Goal: Task Accomplishment & Management: Use online tool/utility

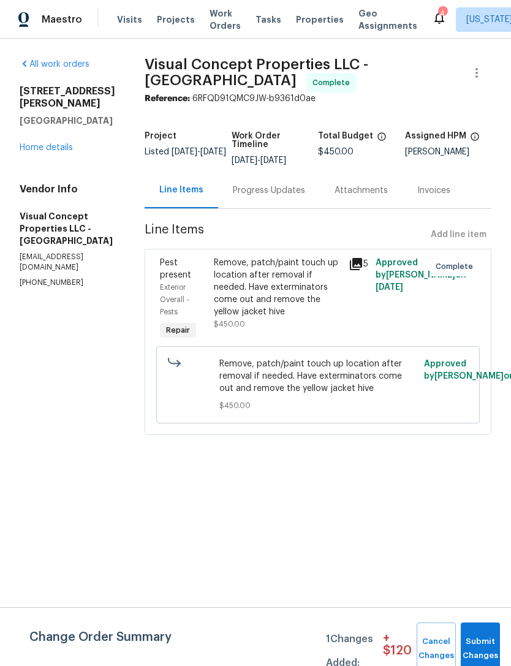
click at [310, 20] on span "Properties" at bounding box center [320, 19] width 48 height 12
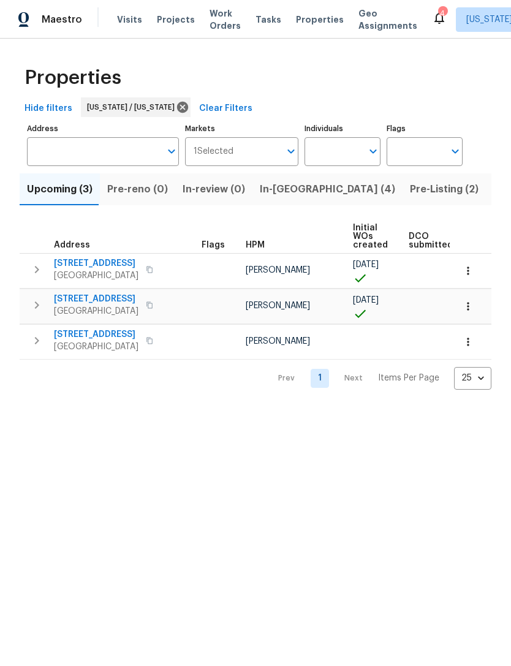
click at [292, 190] on span "In-[GEOGRAPHIC_DATA] (4)" at bounding box center [327, 189] width 135 height 17
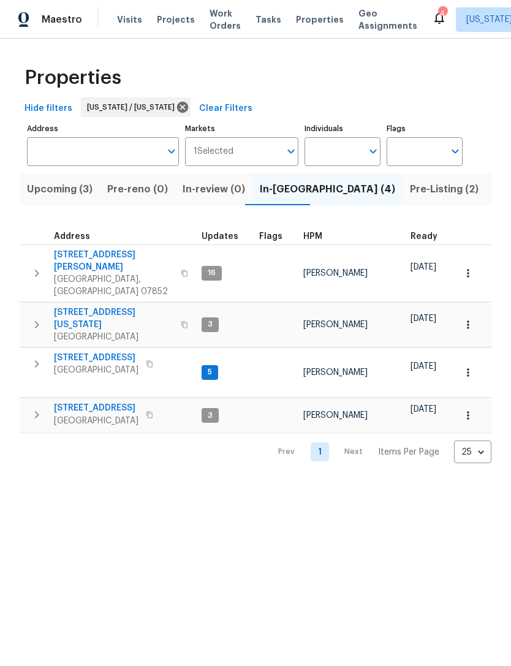
click at [105, 352] on span "[STREET_ADDRESS]" at bounding box center [96, 358] width 85 height 12
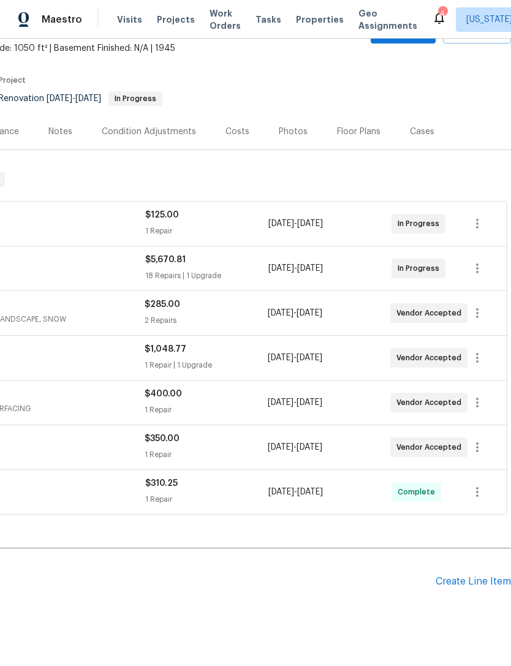
scroll to position [72, 181]
click at [475, 581] on div "Create Line Item" at bounding box center [472, 582] width 75 height 12
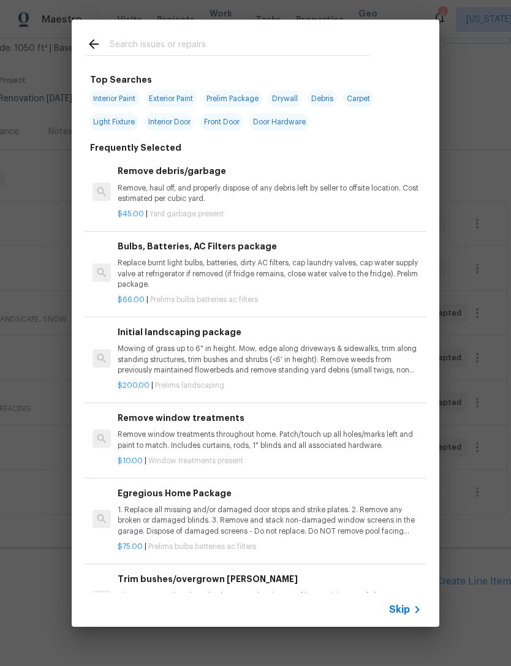
click at [368, 39] on input "text" at bounding box center [240, 46] width 260 height 18
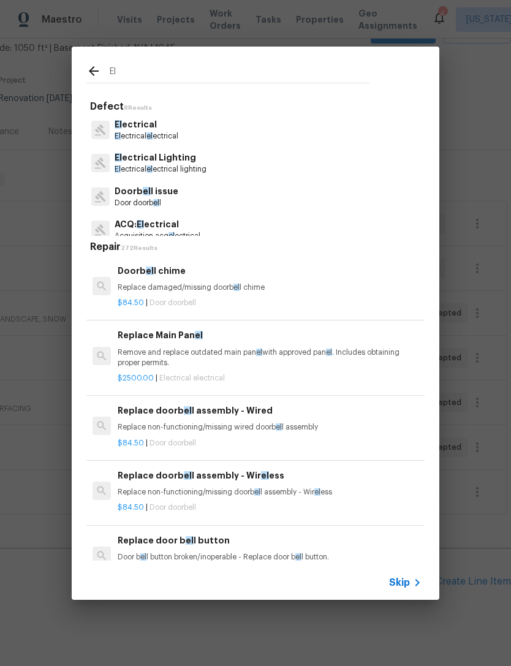
type input "El"
click at [292, 129] on div "El ectrical El ectrical el ectrical" at bounding box center [255, 129] width 338 height 33
click at [165, 129] on p "El ectrical" at bounding box center [147, 124] width 64 height 13
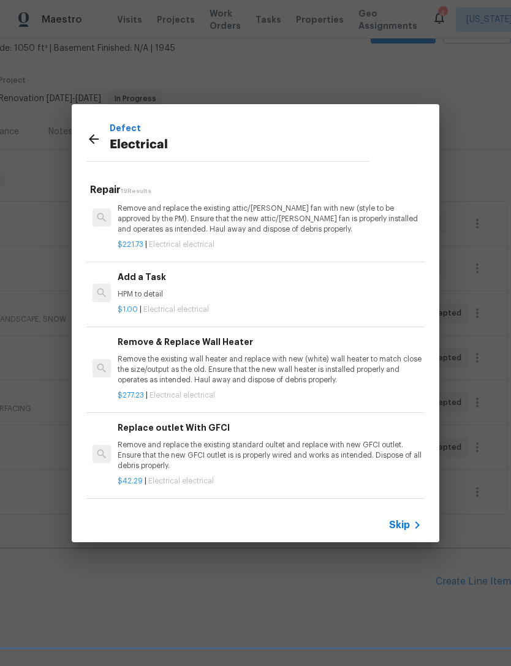
scroll to position [873, 0]
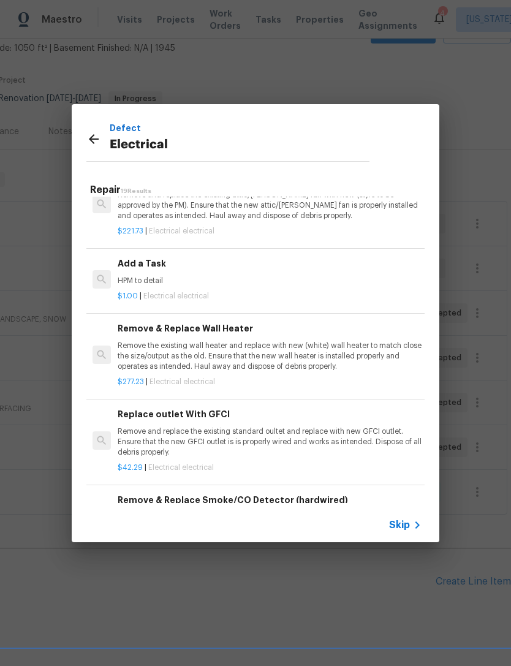
click at [303, 276] on p "HPM to detail" at bounding box center [270, 281] width 304 height 10
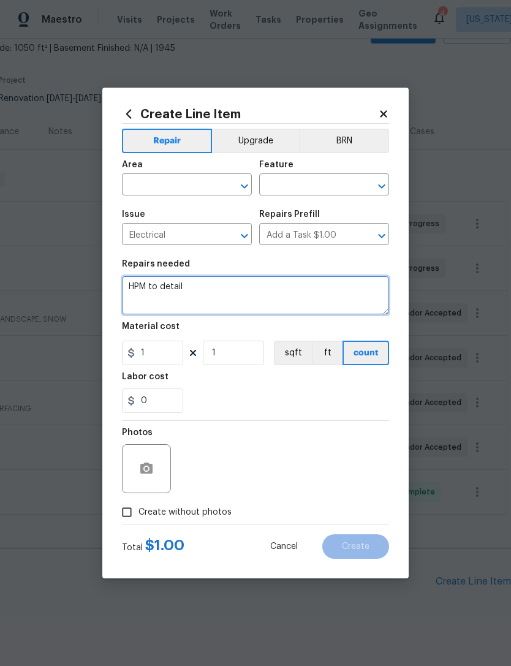
click at [247, 286] on textarea "HPM to detail" at bounding box center [255, 295] width 267 height 39
click at [164, 289] on textarea "HPM to detail" at bounding box center [255, 295] width 267 height 39
click at [159, 284] on textarea "HPM to detail" at bounding box center [255, 295] width 267 height 39
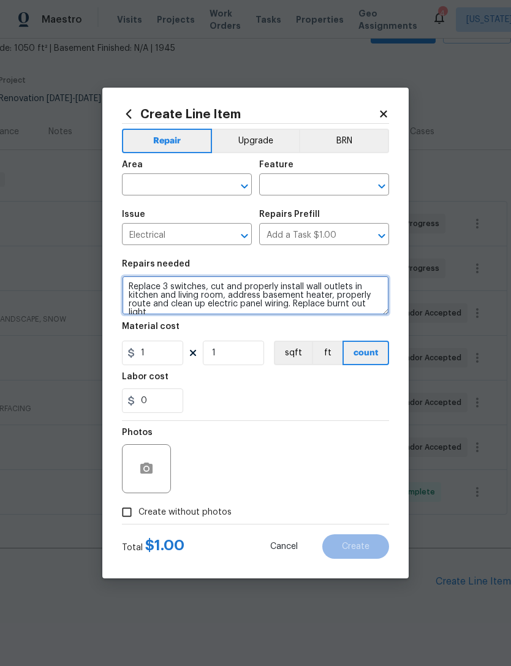
scroll to position [2, 0]
type textarea "Replace 3 switches, cut and properly install wall outlets in kitchen and living…"
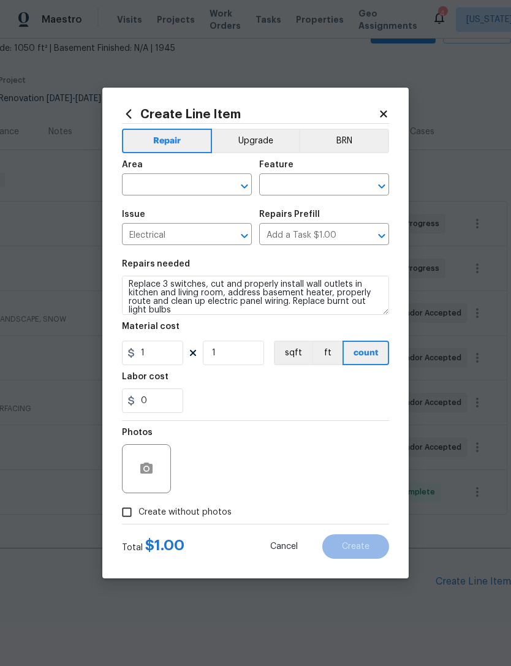
click at [211, 190] on input "text" at bounding box center [170, 185] width 96 height 19
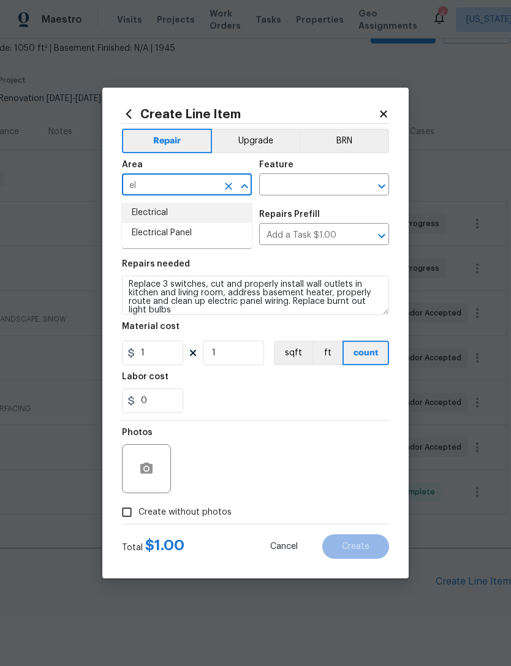
click at [235, 211] on li "Electrical" at bounding box center [187, 213] width 130 height 20
type input "Electrical"
click at [334, 187] on input "text" at bounding box center [307, 185] width 96 height 19
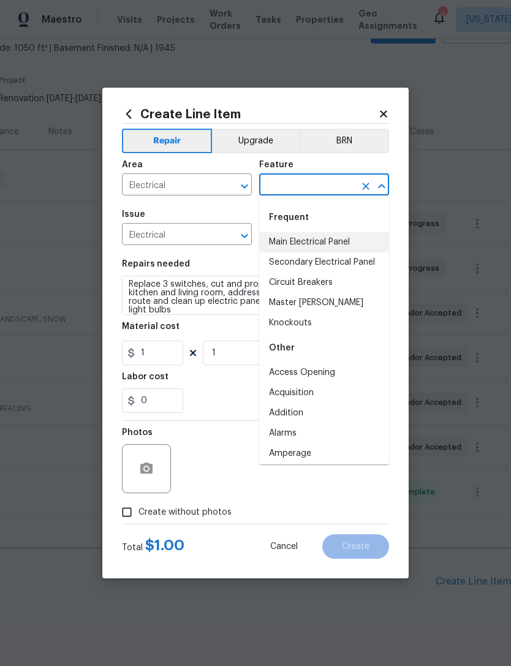
click at [371, 235] on li "Main Electrical Panel" at bounding box center [324, 242] width 130 height 20
type input "Main Electrical Panel"
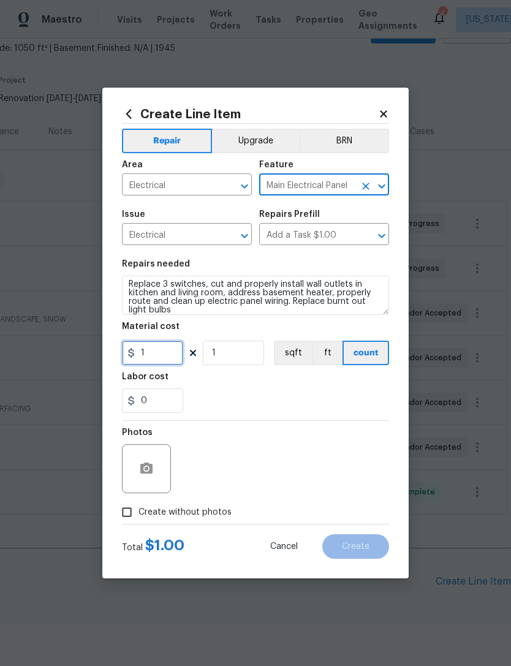
click at [168, 354] on input "1" at bounding box center [152, 353] width 61 height 24
type input "2200"
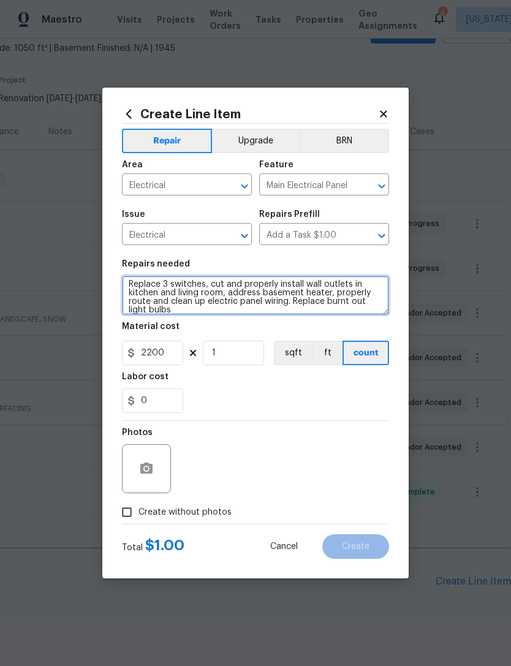
click at [296, 307] on textarea "Replace 3 switches, cut and properly install wall outlets in kitchen and living…" at bounding box center [255, 295] width 267 height 39
type textarea "Replace 3 switches, cut and properly install wall outlets in kitchen and living…"
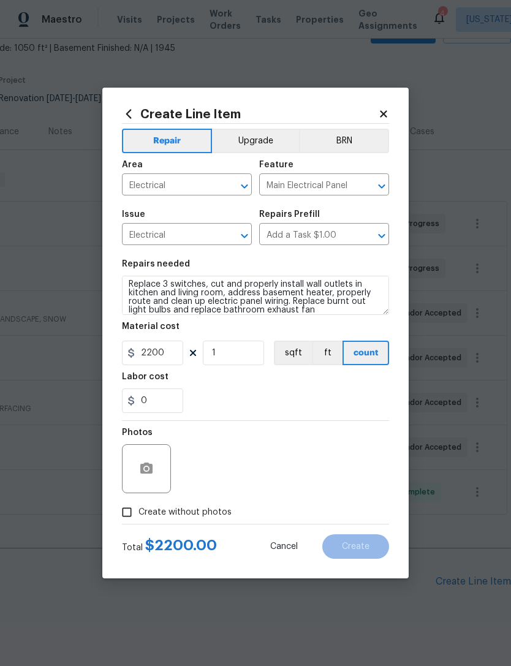
click at [255, 410] on div "0" at bounding box center [255, 400] width 267 height 24
click at [183, 513] on span "Create without photos" at bounding box center [184, 512] width 93 height 13
click at [138, 513] on input "Create without photos" at bounding box center [126, 511] width 23 height 23
checkbox input "true"
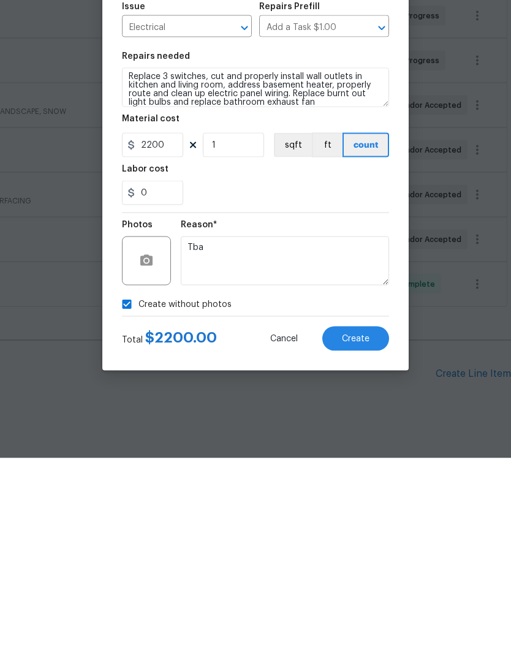
type textarea "Tba"
click at [364, 542] on span "Create" at bounding box center [356, 546] width 28 height 9
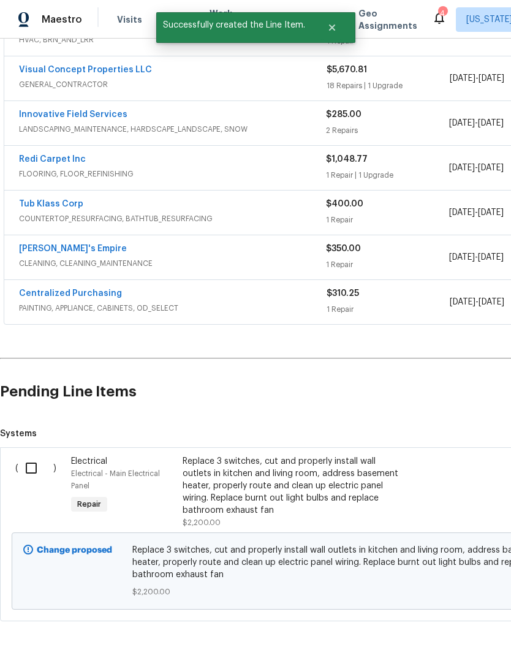
scroll to position [262, 0]
click at [42, 456] on input "checkbox" at bounding box center [35, 469] width 35 height 26
checkbox input "true"
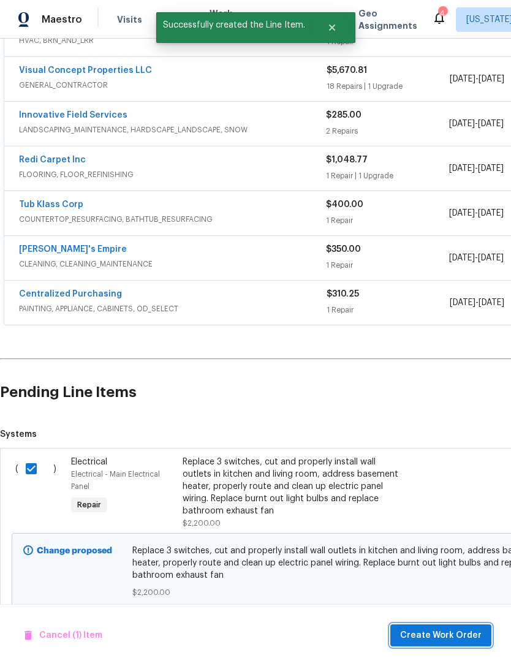
click at [442, 636] on span "Create Work Order" at bounding box center [440, 635] width 81 height 15
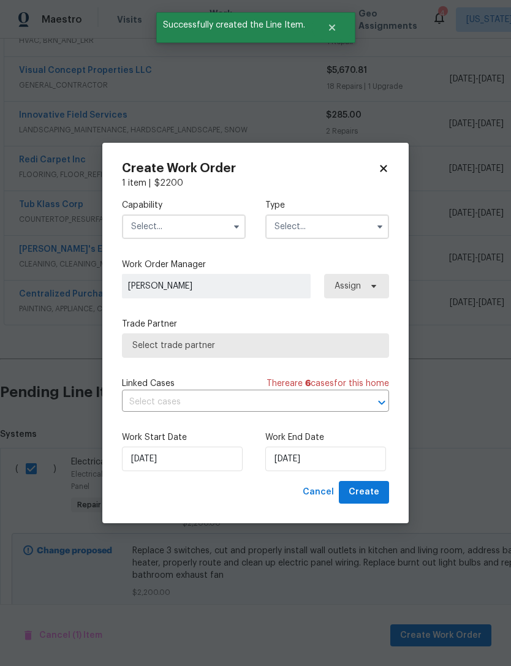
click at [225, 233] on input "text" at bounding box center [184, 226] width 124 height 24
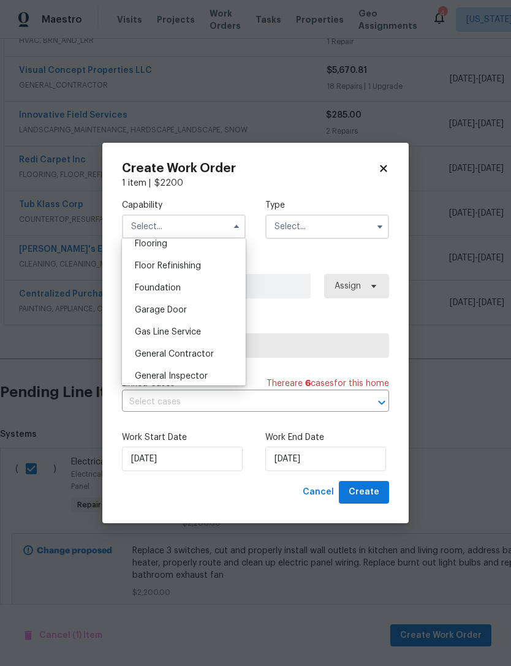
scroll to position [506, 0]
click at [216, 333] on div "General Contractor" at bounding box center [184, 332] width 118 height 22
type input "General Contractor"
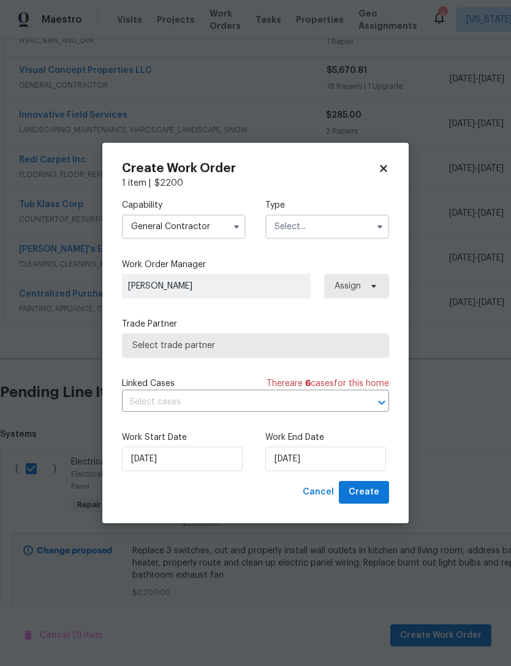
click at [331, 229] on input "text" at bounding box center [327, 226] width 124 height 24
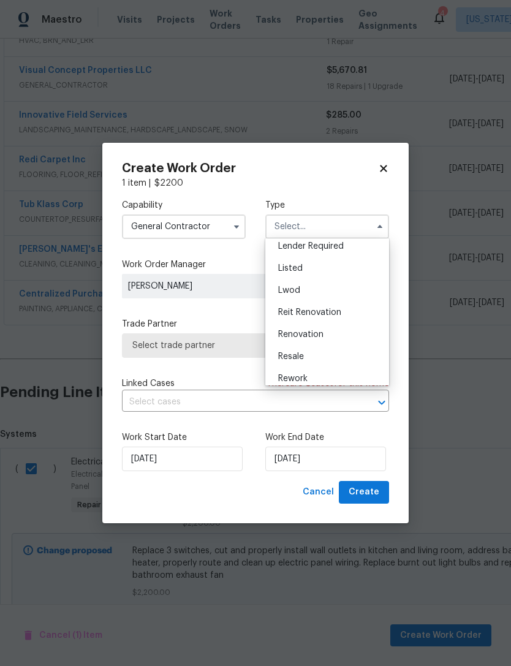
scroll to position [95, 0]
click at [338, 338] on div "Renovation" at bounding box center [327, 334] width 118 height 22
type input "Renovation"
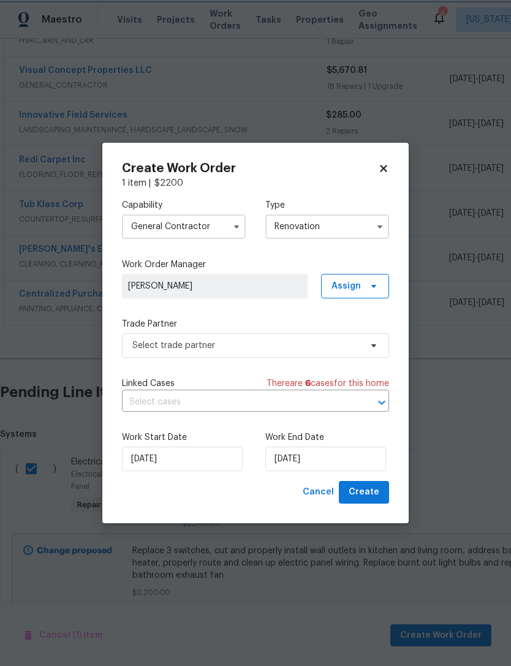
scroll to position [0, 0]
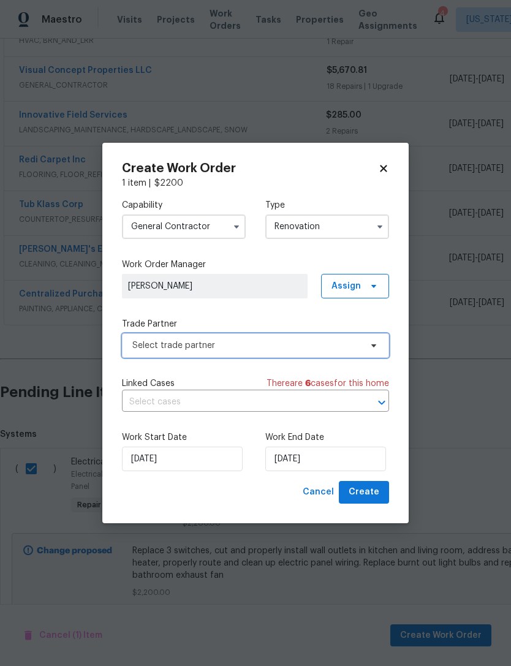
click at [290, 342] on span "Select trade partner" at bounding box center [246, 345] width 228 height 12
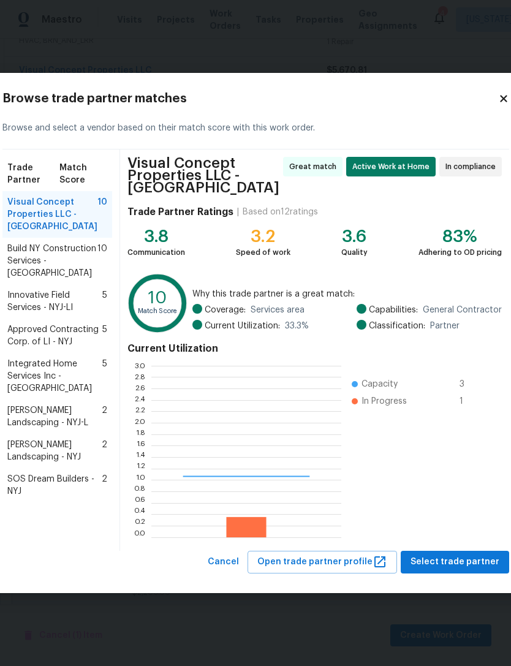
scroll to position [171, 190]
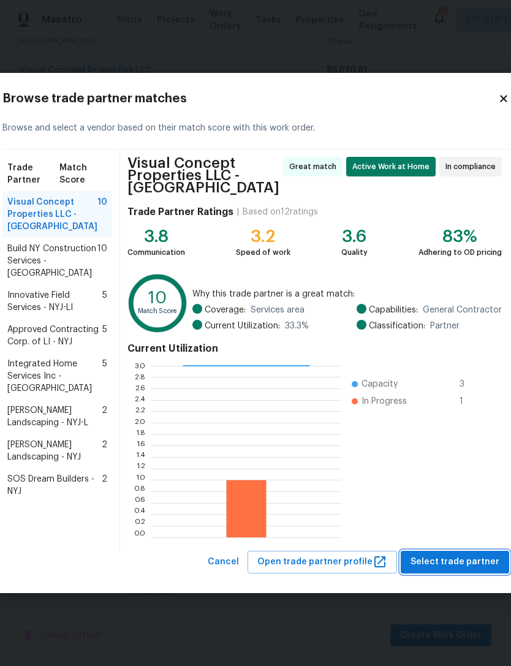
click at [447, 564] on span "Select trade partner" at bounding box center [454, 561] width 89 height 15
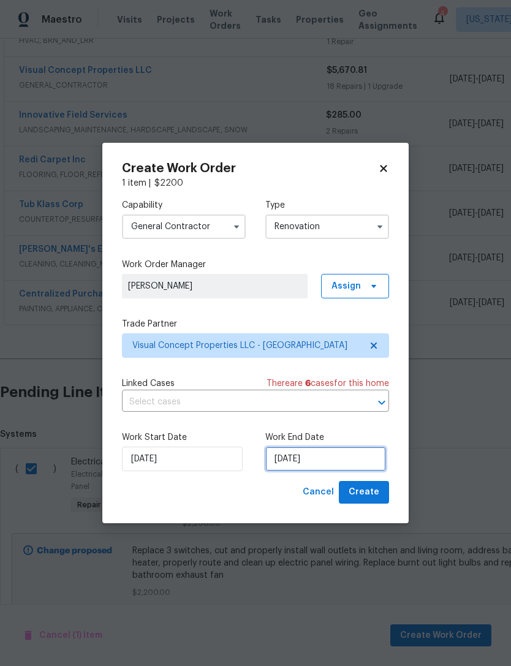
click at [293, 457] on input "[DATE]" at bounding box center [325, 459] width 121 height 24
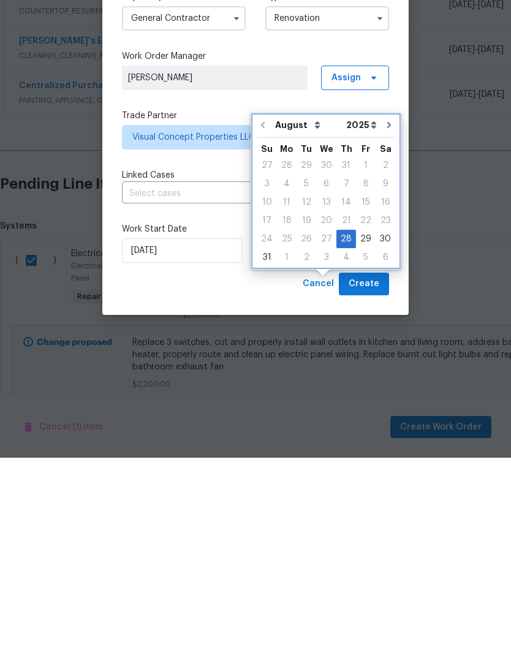
click at [387, 328] on icon "Go to next month" at bounding box center [389, 333] width 10 height 10
type input "[DATE]"
select select "8"
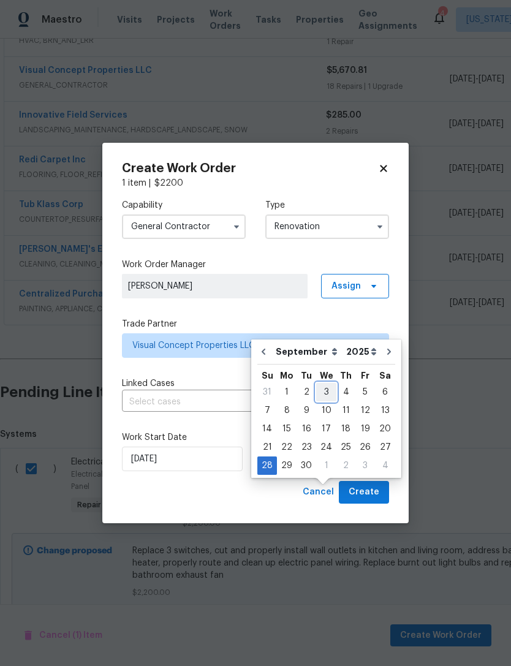
click at [323, 383] on div "3" at bounding box center [326, 391] width 20 height 17
type input "[DATE]"
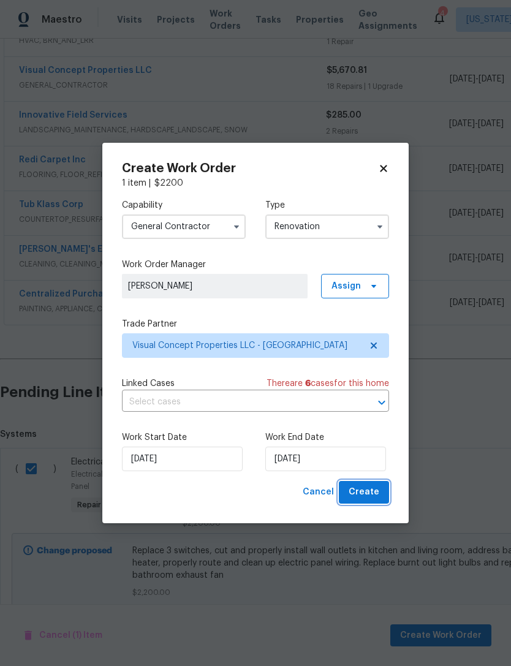
click at [375, 486] on span "Create" at bounding box center [364, 491] width 31 height 15
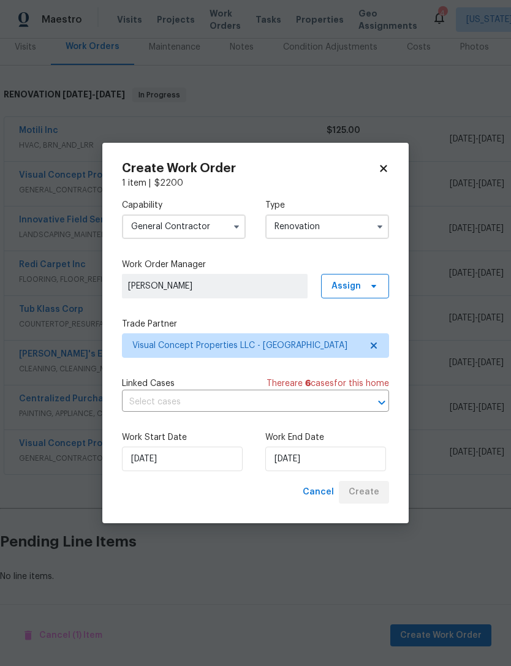
scroll to position [117, 0]
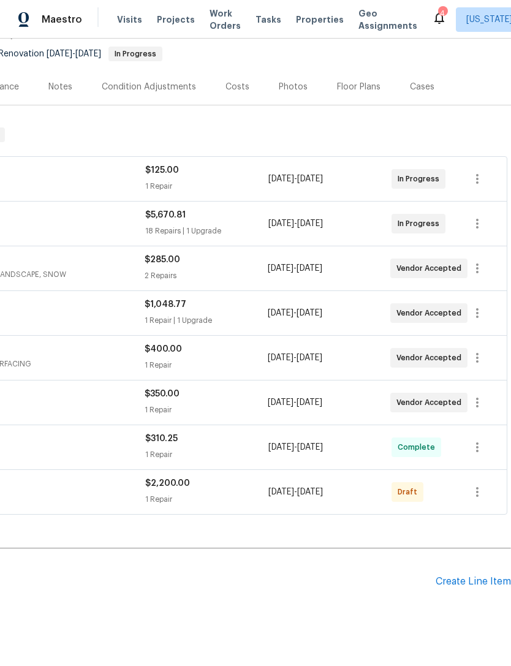
scroll to position [117, 181]
click at [475, 401] on icon "button" at bounding box center [477, 402] width 15 height 15
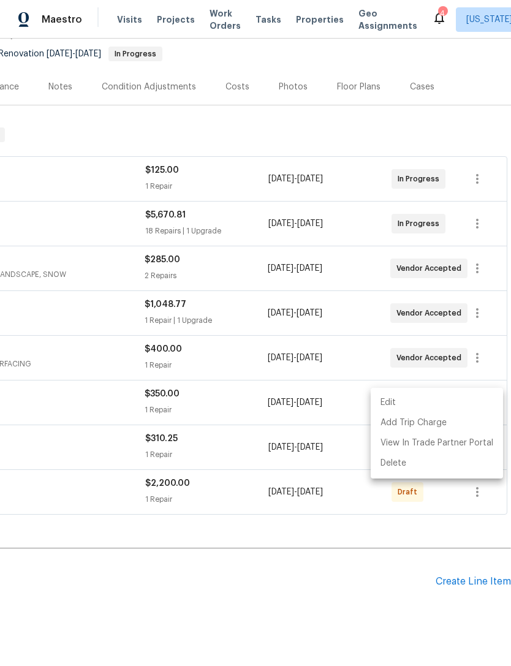
click at [450, 402] on li "Edit" at bounding box center [437, 403] width 132 height 20
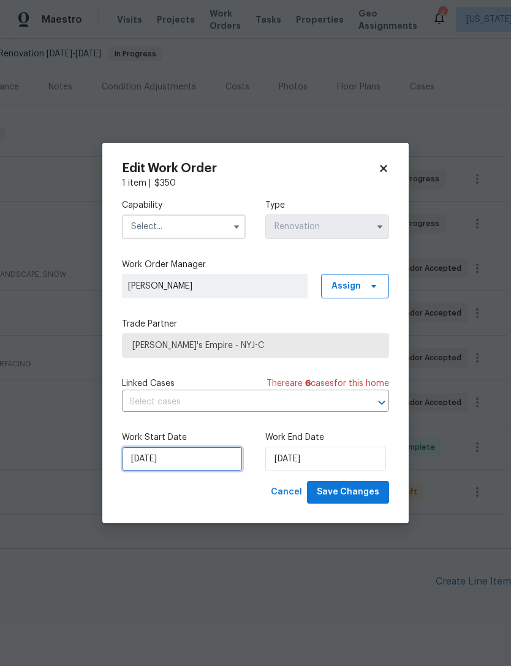
click at [160, 456] on input "8/29/2025" at bounding box center [182, 459] width 121 height 24
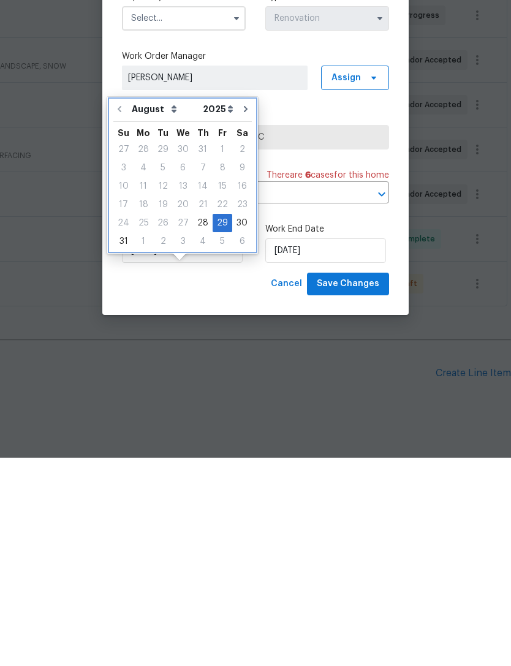
click at [241, 312] on icon "Go to next month" at bounding box center [246, 317] width 10 height 10
type input "9/29/2025"
select select "8"
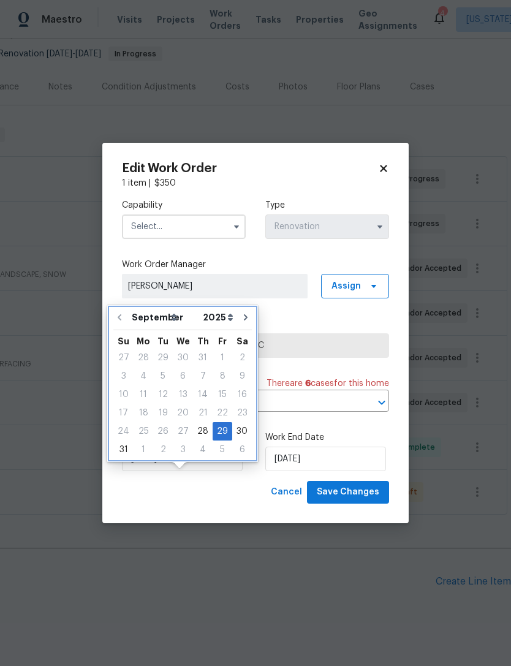
type input "9/29/2025"
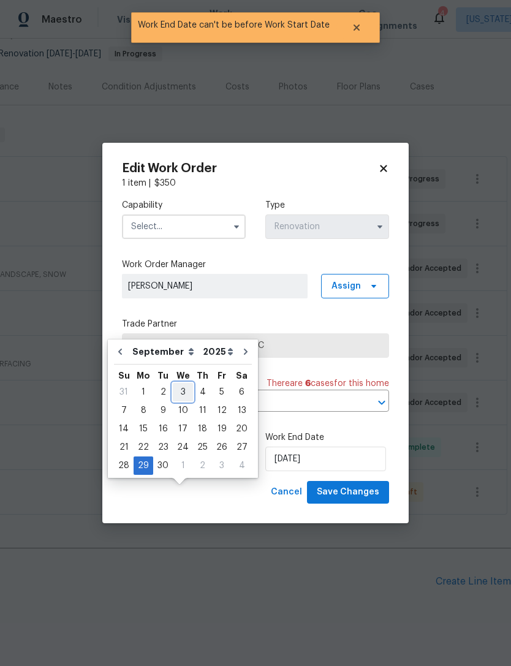
click at [187, 383] on div "3" at bounding box center [183, 391] width 20 height 17
type input "[DATE]"
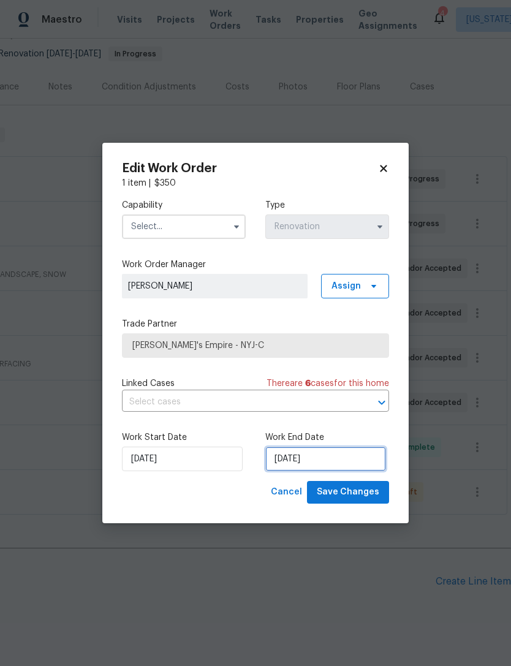
click at [301, 457] on input "9/29/2025" at bounding box center [325, 459] width 121 height 24
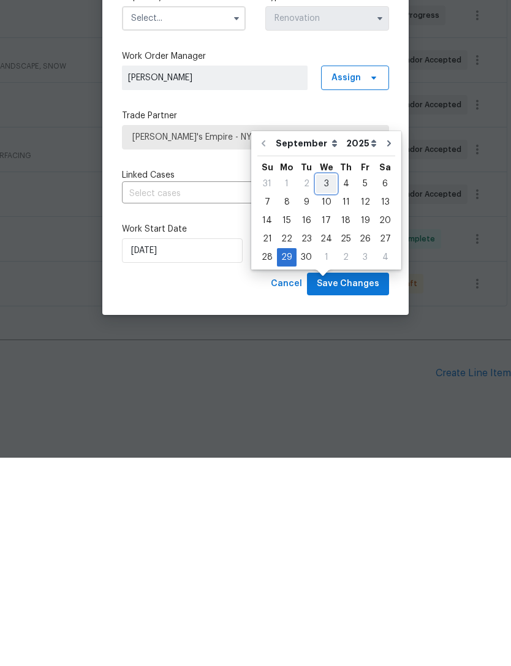
click at [327, 383] on div "3" at bounding box center [326, 391] width 20 height 17
type input "[DATE]"
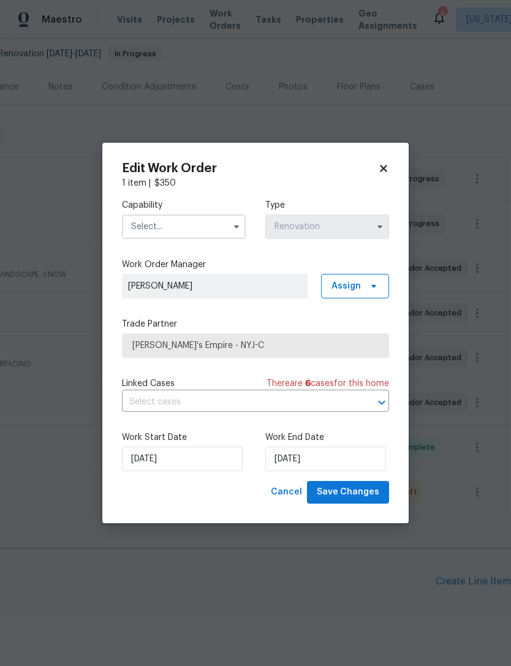
click at [224, 224] on input "text" at bounding box center [184, 226] width 124 height 24
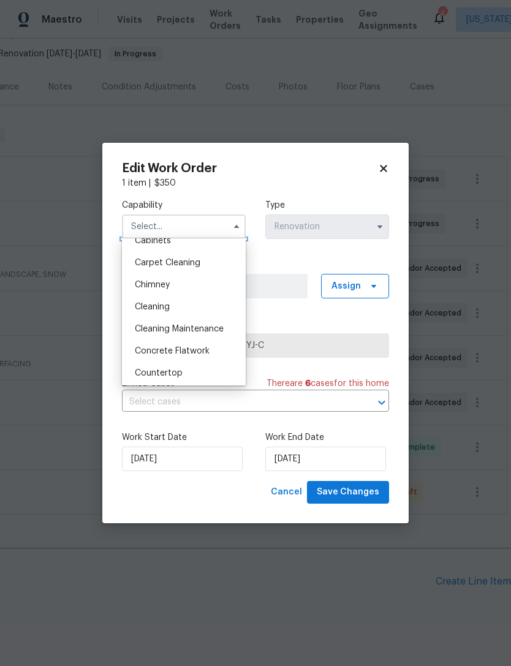
scroll to position [130, 0]
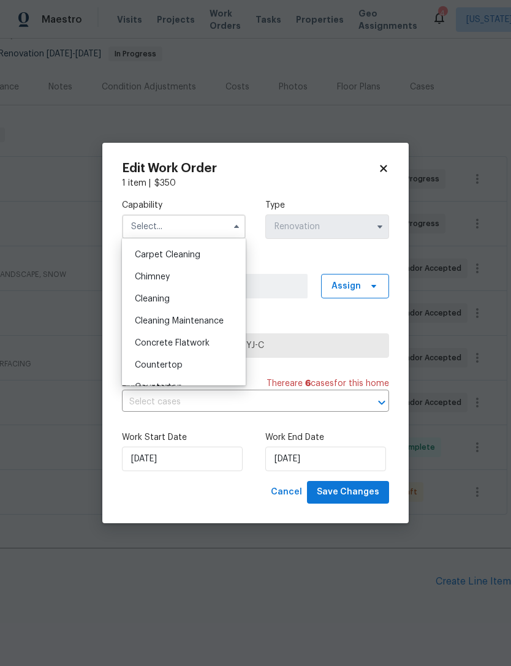
click at [220, 295] on div "Cleaning" at bounding box center [184, 299] width 118 height 22
type input "Cleaning"
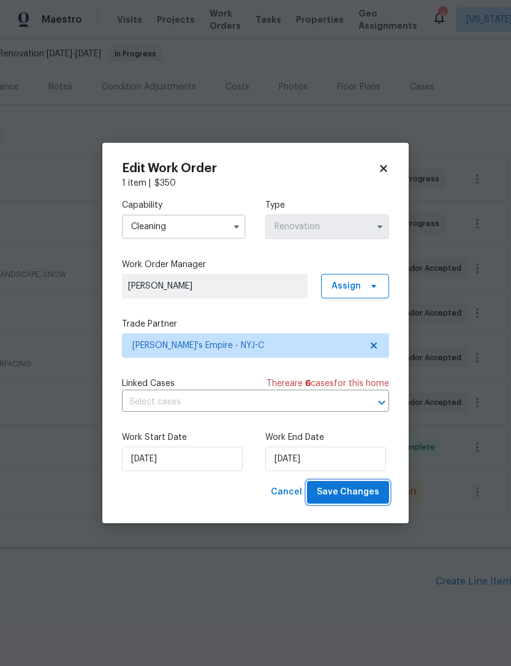
click at [364, 488] on span "Save Changes" at bounding box center [348, 491] width 62 height 15
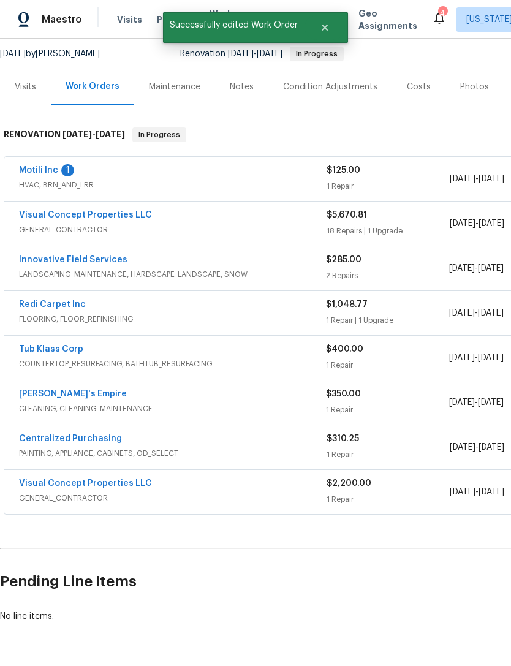
scroll to position [117, 0]
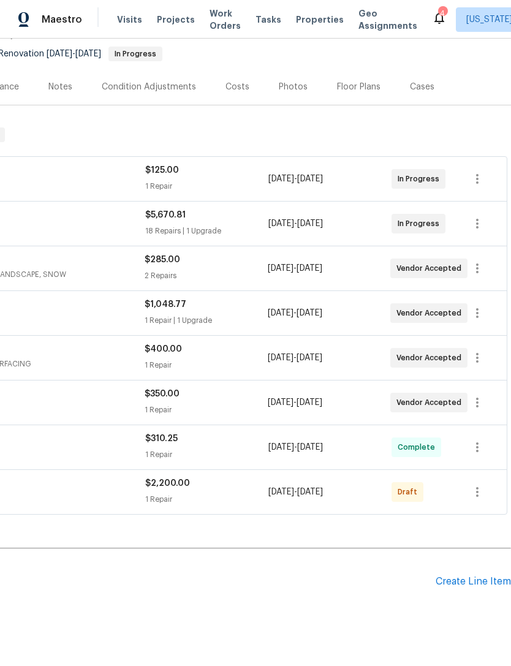
scroll to position [117, 181]
click at [482, 484] on icon "button" at bounding box center [477, 491] width 15 height 15
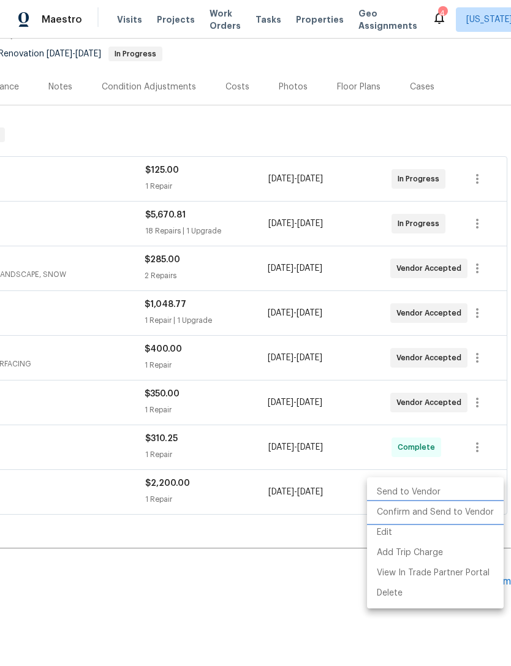
click at [465, 504] on li "Confirm and Send to Vendor" at bounding box center [435, 512] width 137 height 20
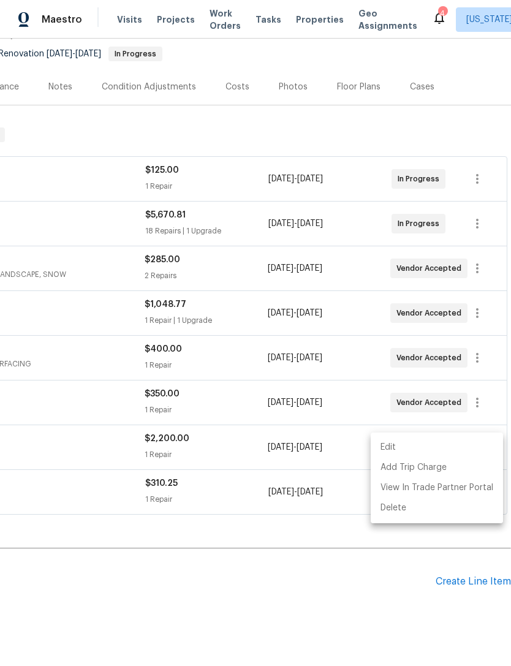
click at [321, 577] on div at bounding box center [255, 333] width 511 height 666
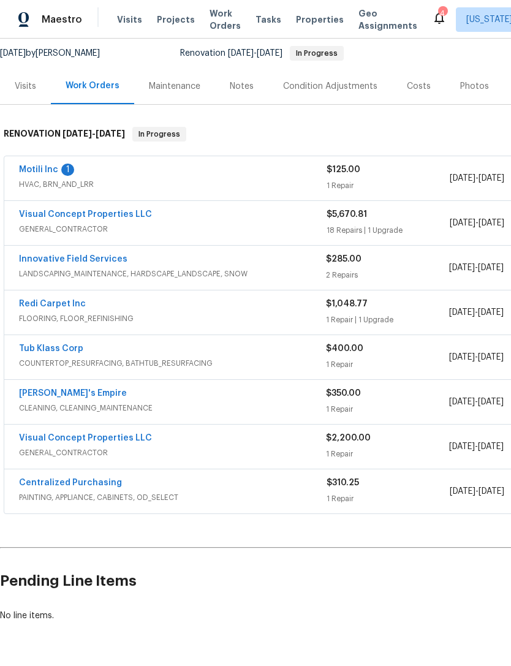
scroll to position [117, 0]
